Goal: Obtain resource: Download file/media

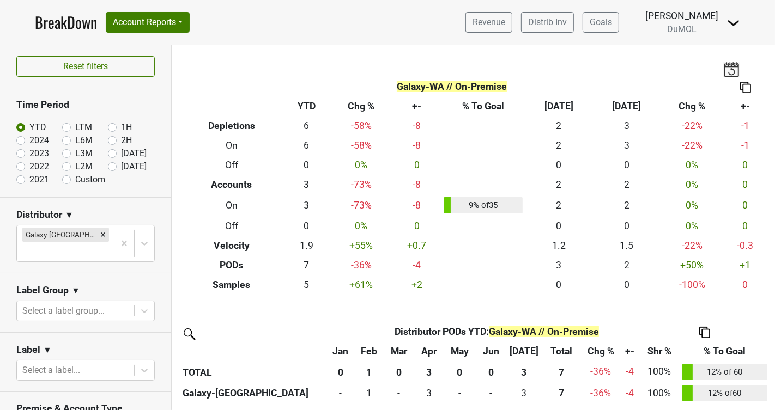
scroll to position [387, 0]
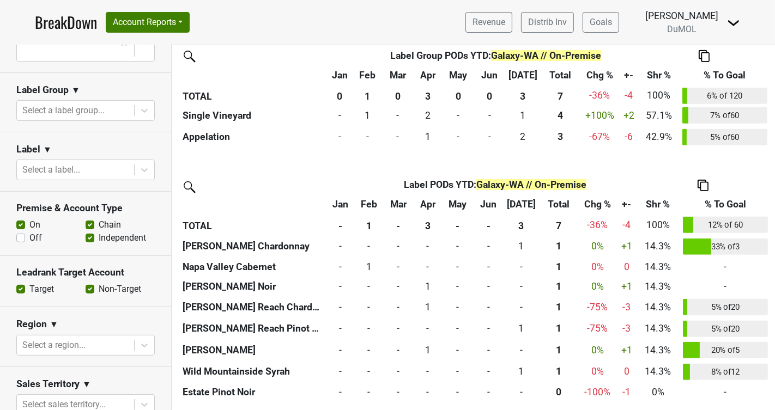
click at [29, 232] on label "Off" at bounding box center [35, 238] width 13 height 13
click at [19, 232] on input "Off" at bounding box center [20, 237] width 9 height 11
checkbox input "true"
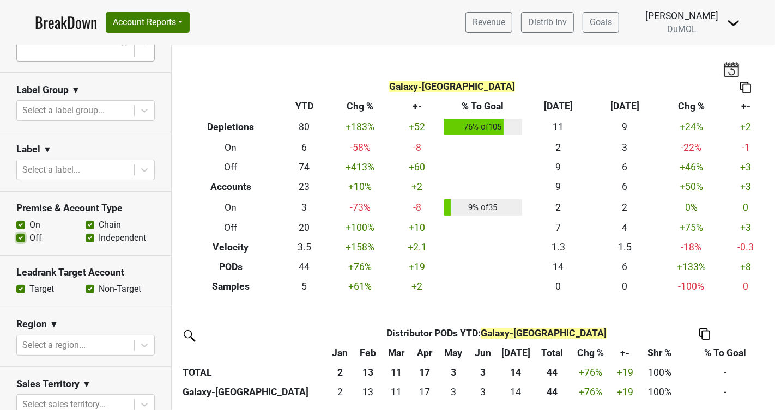
scroll to position [0, 0]
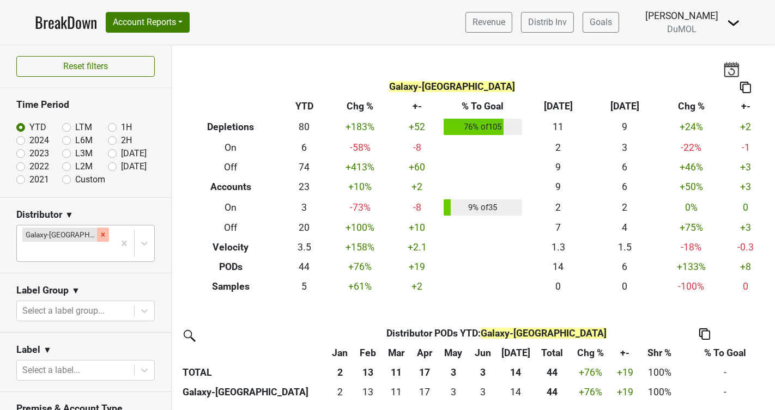
click at [99, 236] on icon "Remove Galaxy-WA" at bounding box center [103, 235] width 8 height 8
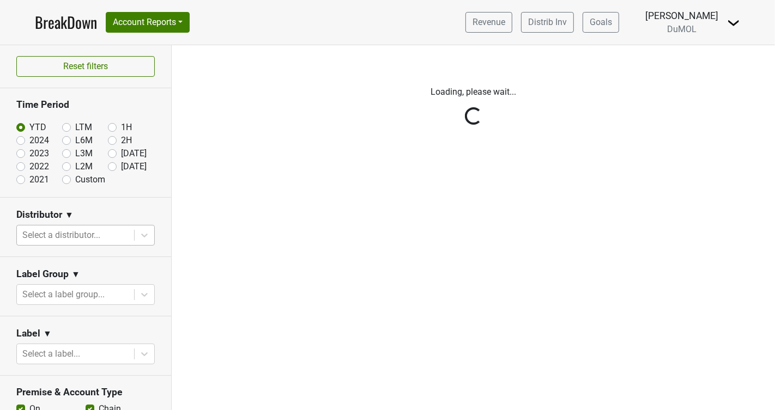
click at [143, 233] on div "Reset filters Time Period YTD LTM 1H 2024 L6M 2H 2023 L3M [DATE] '25 2022 L2M A…" at bounding box center [86, 227] width 172 height 365
click at [149, 234] on div "Reset filters Time Period YTD LTM 1H 2024 L6M 2H 2023 L3M [DATE] '25 2022 L2M A…" at bounding box center [86, 227] width 172 height 365
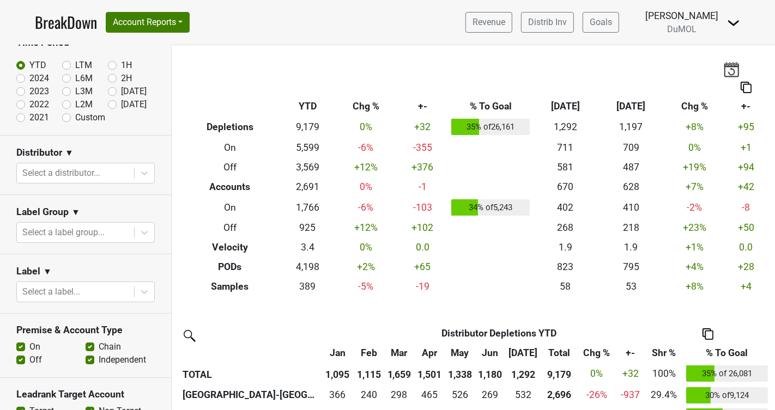
scroll to position [68, 0]
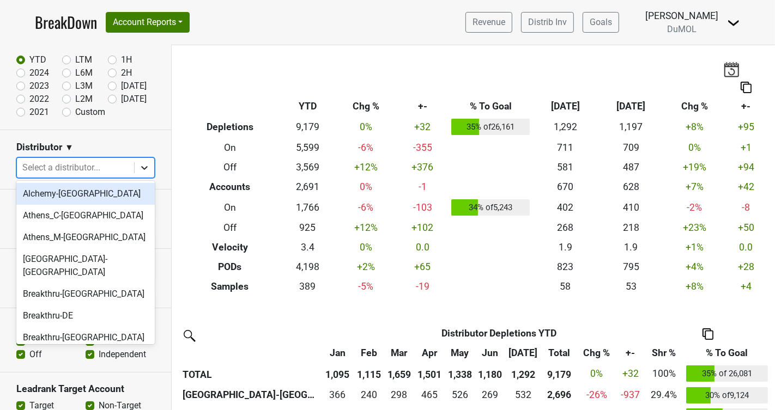
click at [143, 169] on icon at bounding box center [144, 167] width 11 height 11
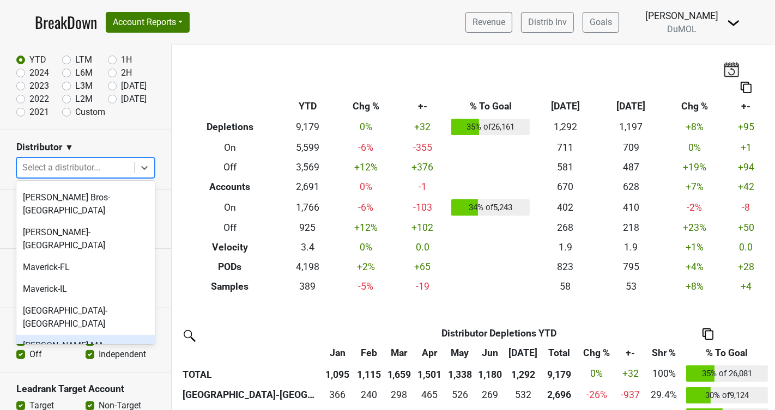
scroll to position [560, 0]
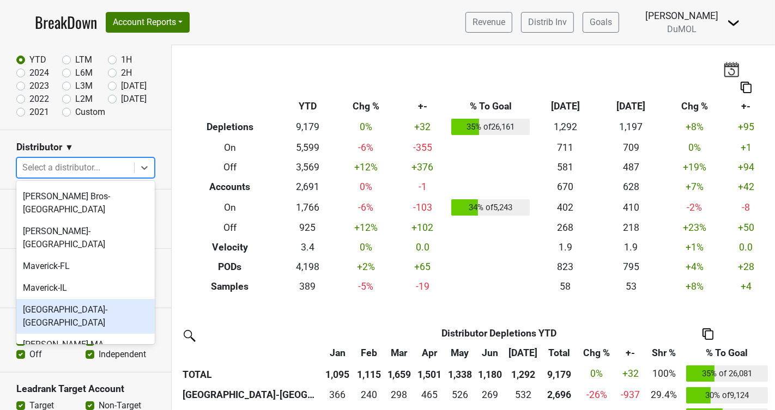
click at [61, 299] on div "Monterey-CA" at bounding box center [85, 316] width 138 height 35
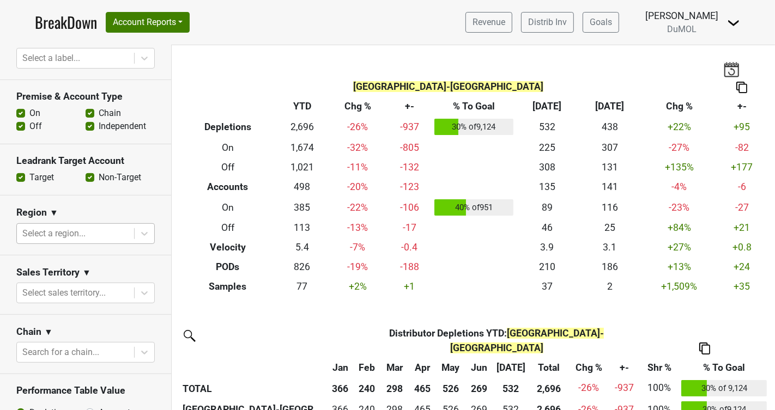
scroll to position [0, 0]
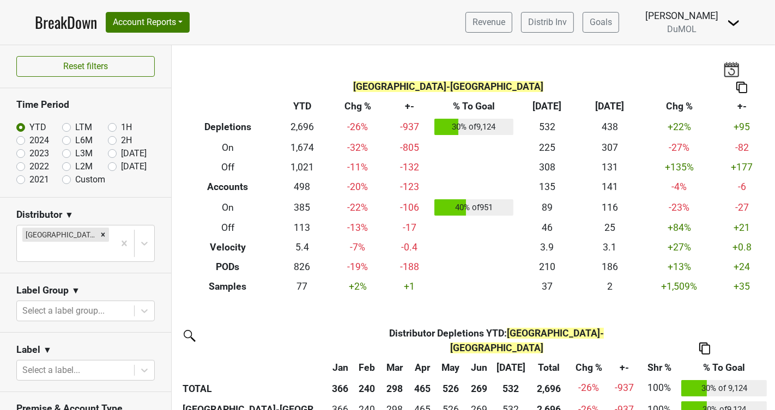
click at [121, 164] on label "[DATE]" at bounding box center [134, 166] width 26 height 13
click at [111, 164] on input "[DATE]" at bounding box center [130, 165] width 44 height 11
radio input "true"
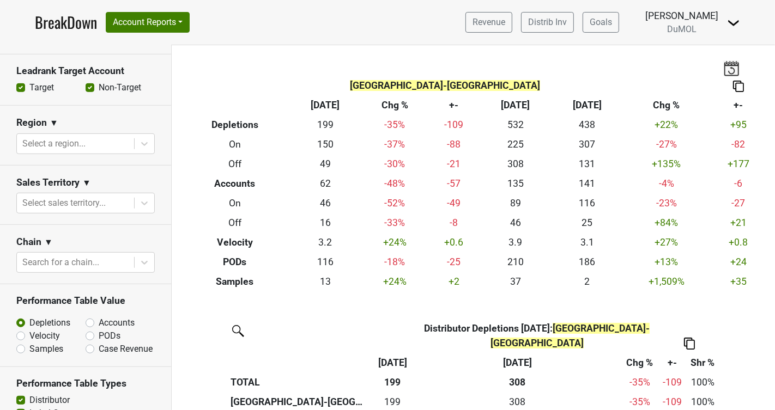
scroll to position [406, 0]
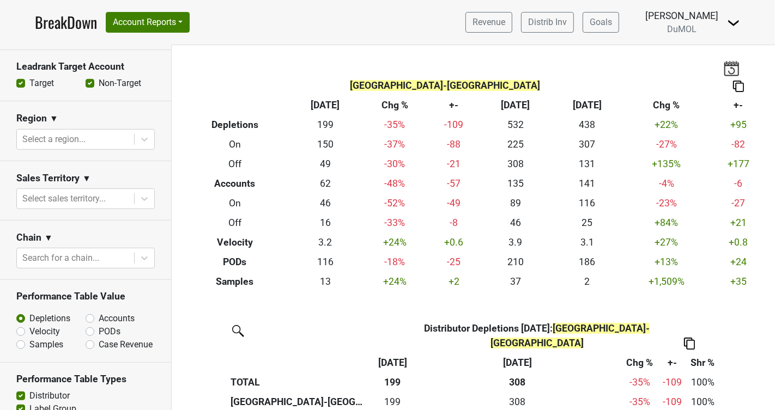
click at [99, 312] on label "Accounts" at bounding box center [117, 318] width 36 height 13
click at [90, 312] on input "Accounts" at bounding box center [119, 317] width 66 height 11
radio input "true"
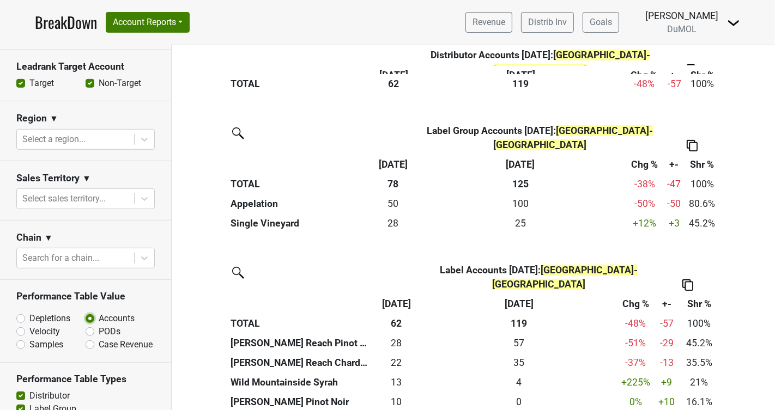
scroll to position [384, 0]
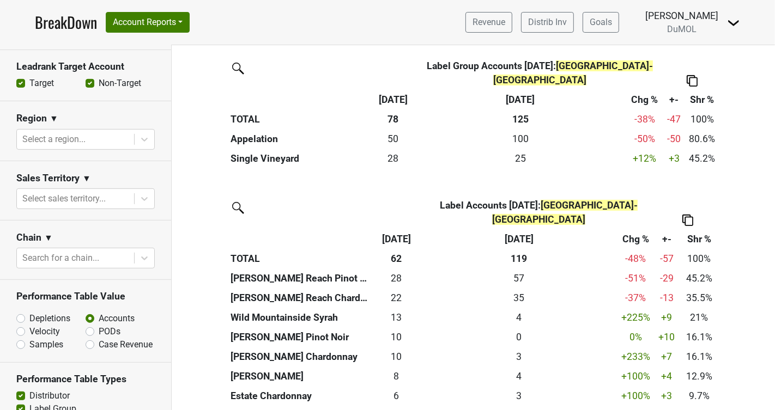
click at [686, 215] on img at bounding box center [687, 220] width 11 height 11
click at [683, 161] on div "Export to Excel" at bounding box center [687, 157] width 56 height 16
click at [29, 312] on label "Depletions" at bounding box center [49, 318] width 41 height 13
click at [22, 312] on input "Depletions" at bounding box center [49, 317] width 66 height 11
radio input "true"
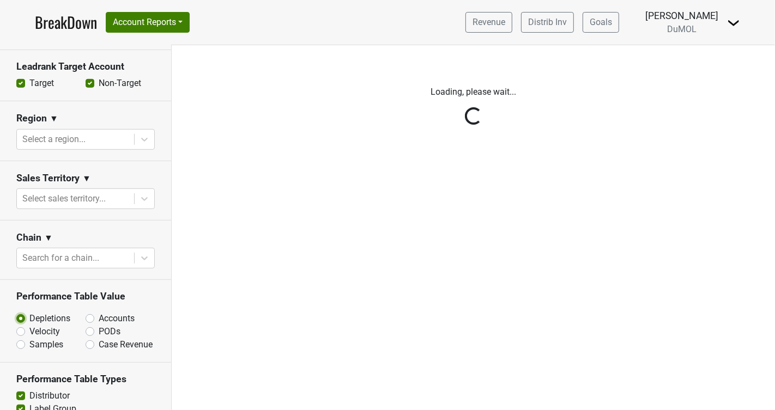
scroll to position [0, 0]
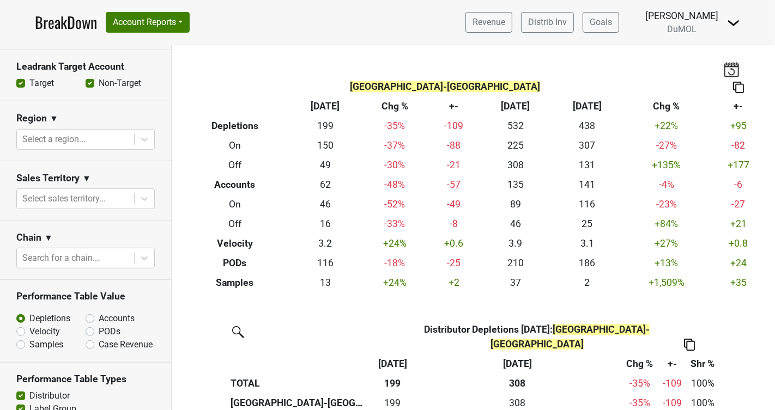
click at [738, 88] on img at bounding box center [738, 87] width 11 height 11
click at [735, 70] on div "Export to Excel" at bounding box center [737, 67] width 54 height 16
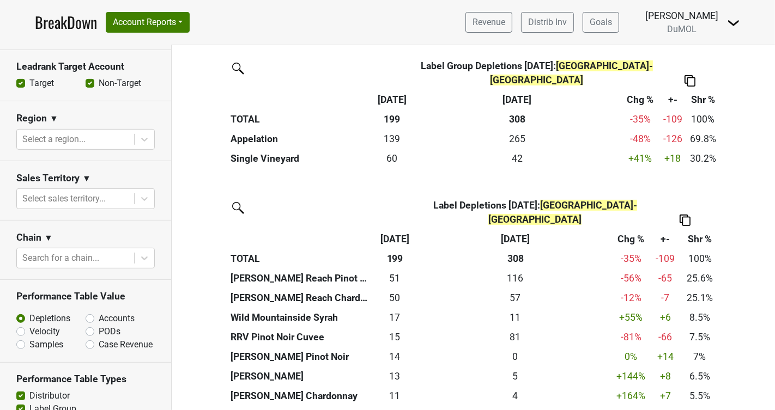
scroll to position [385, 0]
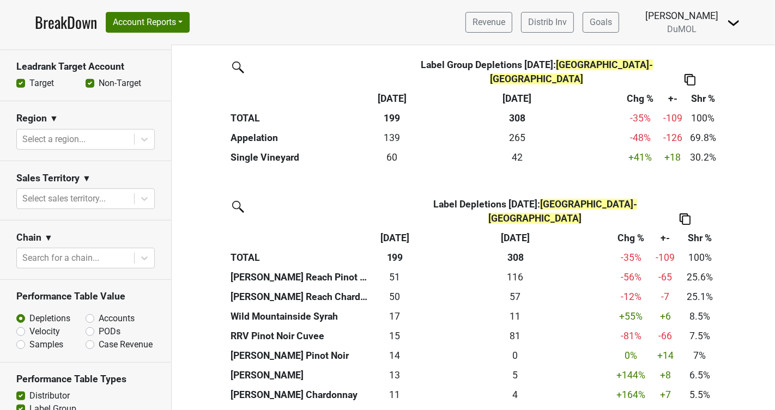
click at [686, 214] on img at bounding box center [684, 219] width 11 height 11
click at [675, 138] on div "Copy Img Abrv." at bounding box center [684, 140] width 56 height 16
click at [683, 214] on img at bounding box center [684, 219] width 11 height 11
drag, startPoint x: 673, startPoint y: 124, endPoint x: 671, endPoint y: 135, distance: 11.1
click at [671, 135] on div "Copy as Image Copy Img Abrv. Export to Excel" at bounding box center [684, 140] width 60 height 52
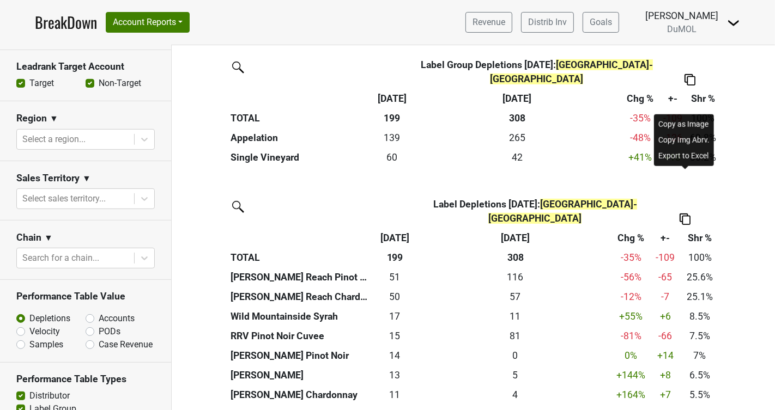
click at [670, 137] on div "Copy Img Abrv." at bounding box center [684, 140] width 56 height 16
click at [683, 214] on img at bounding box center [684, 219] width 11 height 11
click at [685, 155] on div "Export to Excel" at bounding box center [684, 156] width 56 height 16
